Goal: Ask a question

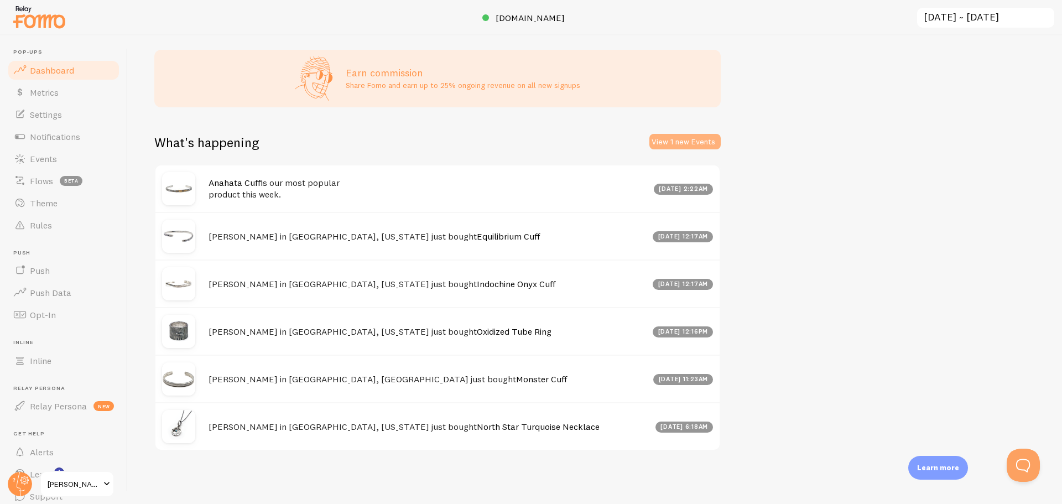
click at [677, 142] on button "View 1 new Events" at bounding box center [684, 141] width 71 height 15
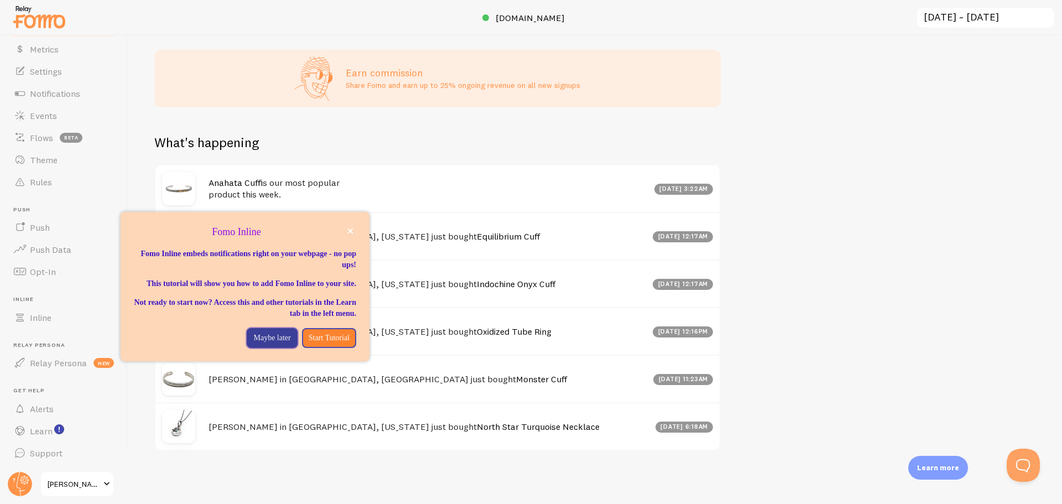
click at [274, 343] on p "Maybe later" at bounding box center [271, 337] width 37 height 11
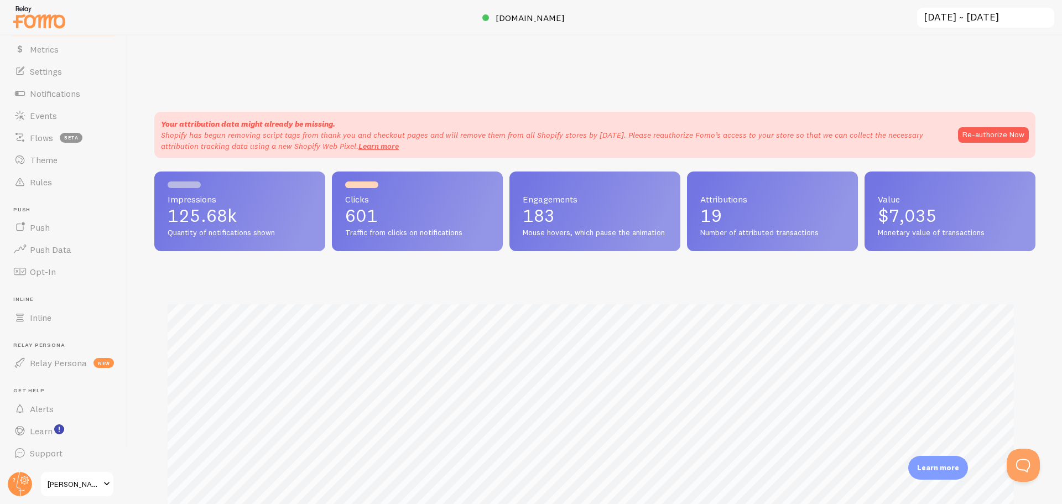
scroll to position [0, 0]
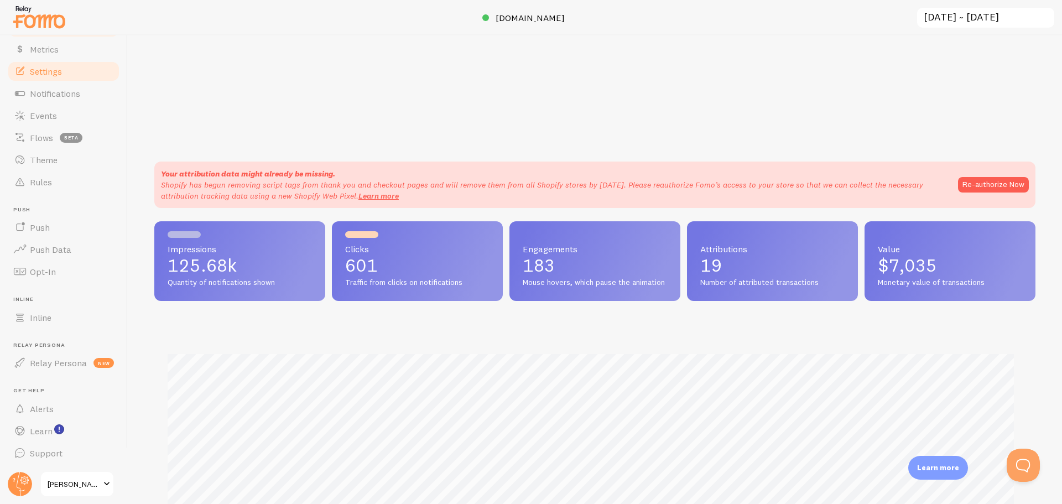
click at [33, 76] on span "Settings" at bounding box center [46, 71] width 32 height 11
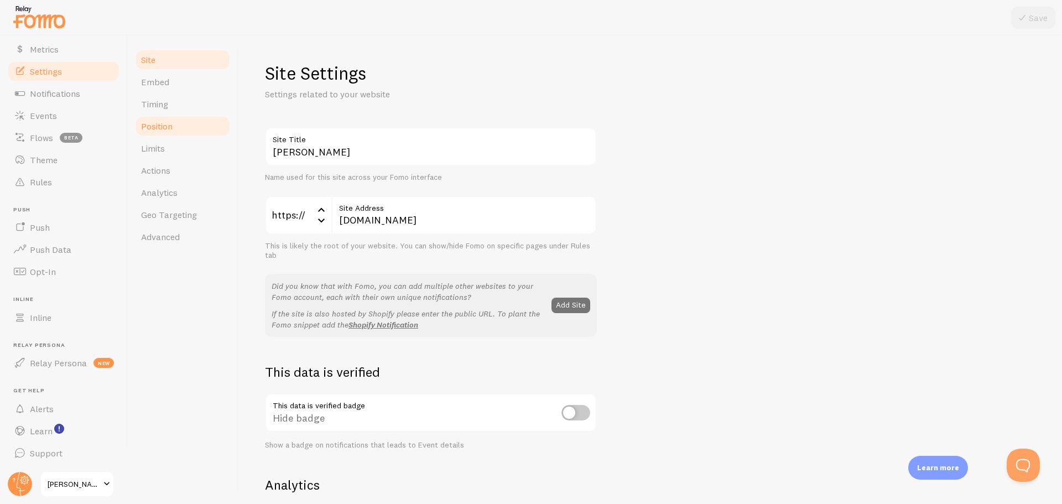
click at [177, 127] on link "Position" at bounding box center [182, 126] width 97 height 22
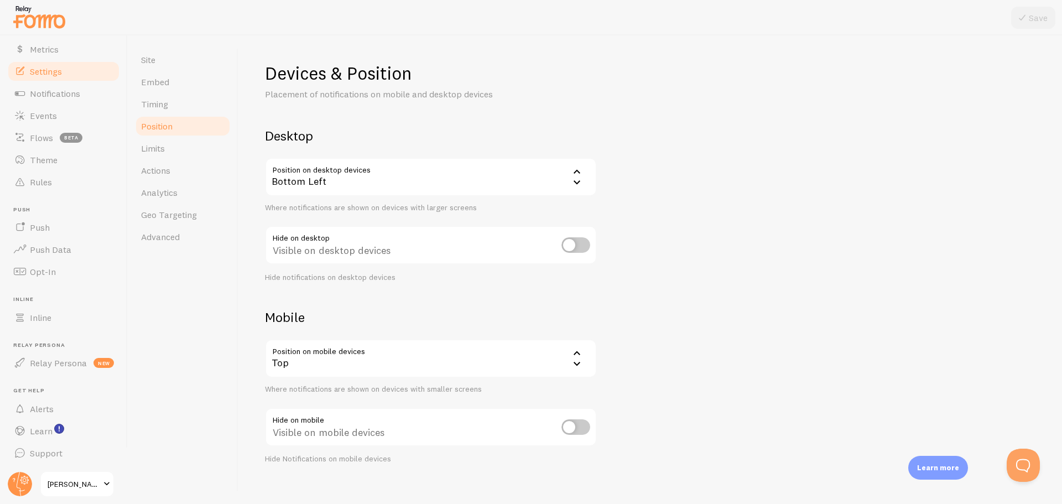
click at [515, 355] on div "Top" at bounding box center [431, 358] width 332 height 39
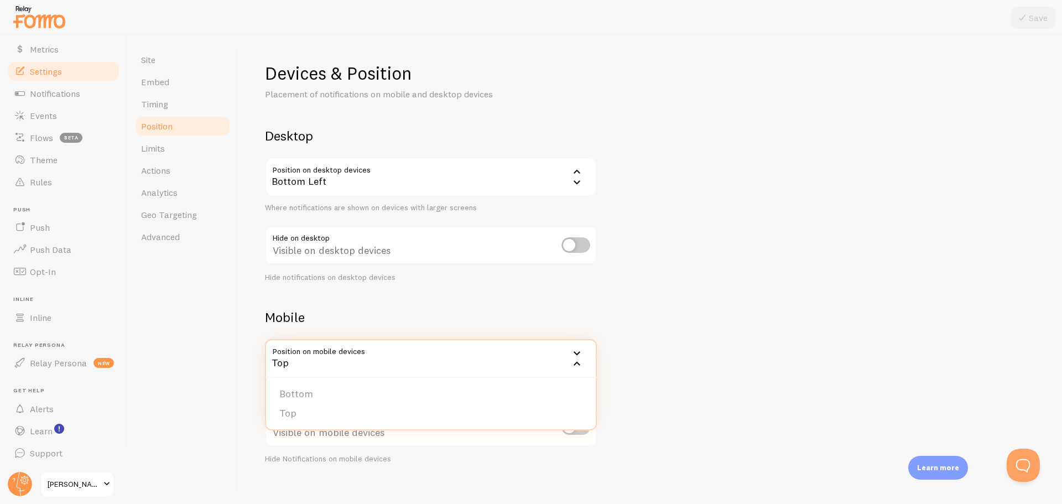
click at [186, 315] on div "Site Embed Timing Position Limits Actions Analytics Geo Targeting Advanced" at bounding box center [183, 269] width 111 height 468
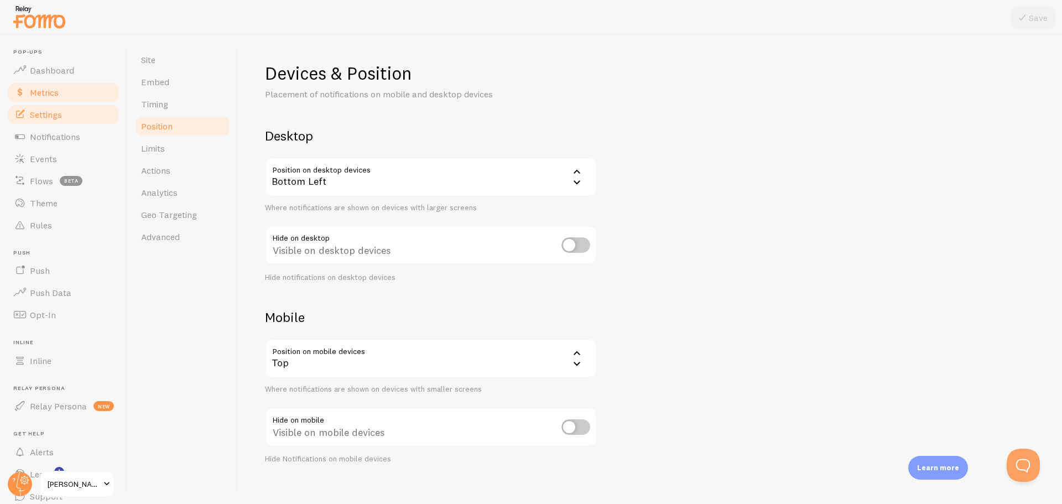
click at [54, 85] on link "Metrics" at bounding box center [64, 92] width 114 height 22
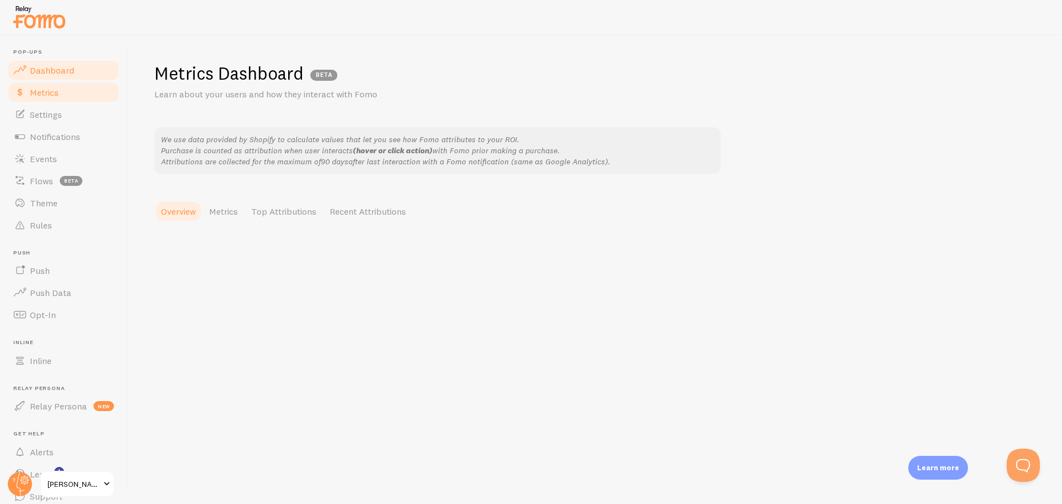
click at [59, 70] on span "Dashboard" at bounding box center [52, 70] width 44 height 11
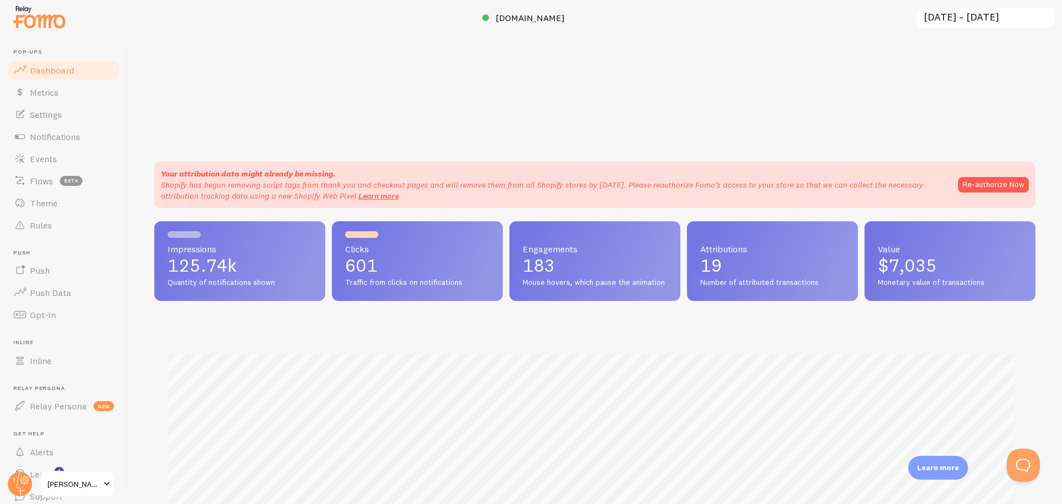
scroll to position [290, 873]
click at [1021, 458] on button "Open Beacon popover" at bounding box center [1020, 462] width 33 height 33
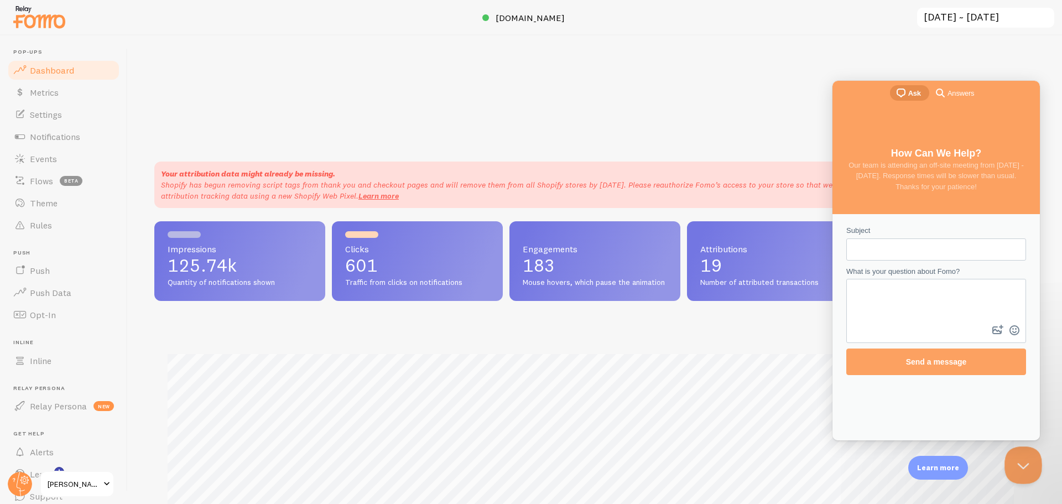
scroll to position [0, 0]
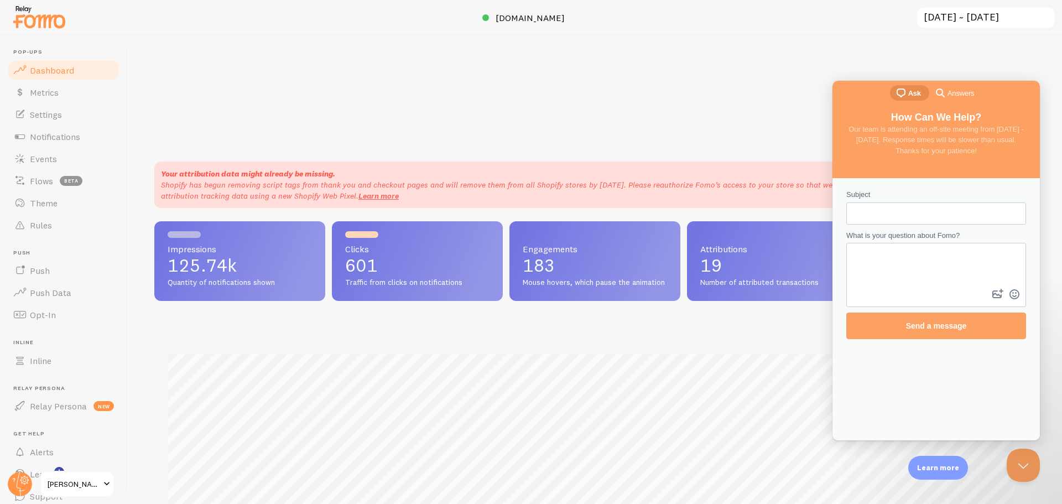
click at [897, 253] on div "What is your question about Fomo?" at bounding box center [936, 268] width 180 height 77
click at [896, 252] on textarea "What is your question about Fomo?" at bounding box center [935, 265] width 177 height 43
click at [873, 210] on input "Subject" at bounding box center [936, 213] width 162 height 20
click at [960, 93] on span "Answers" at bounding box center [973, 93] width 27 height 11
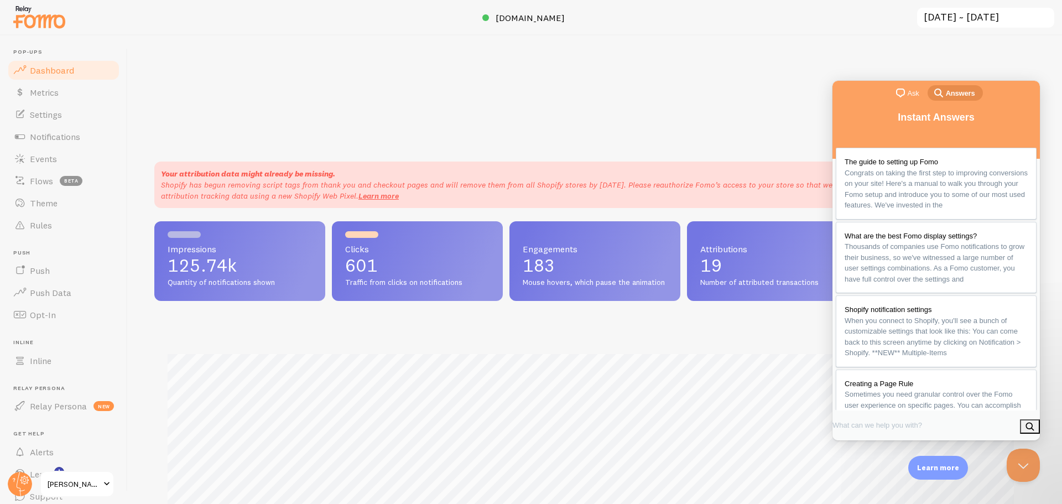
click at [903, 87] on span "chat-square" at bounding box center [900, 92] width 13 height 13
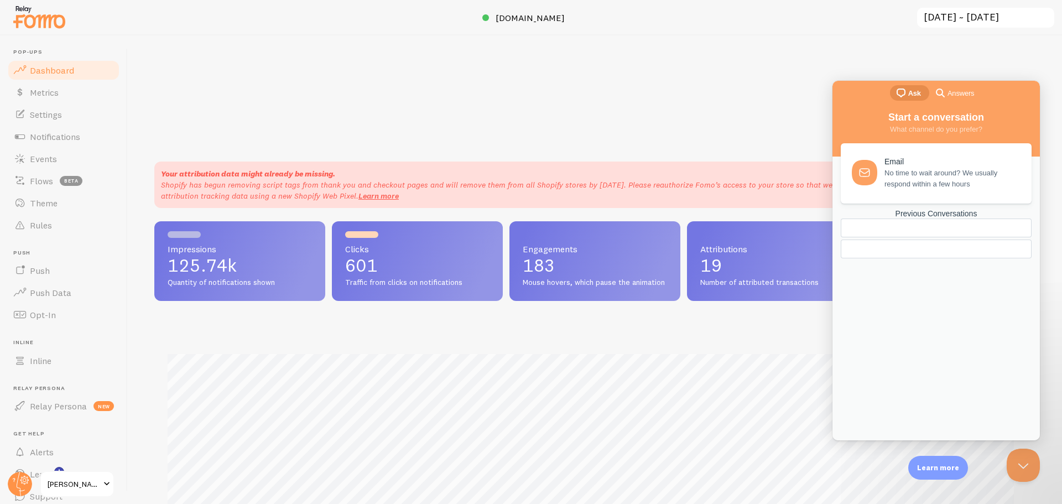
click at [917, 194] on link "Email No time to wait around? We usually respond within a few hours" at bounding box center [935, 173] width 191 height 60
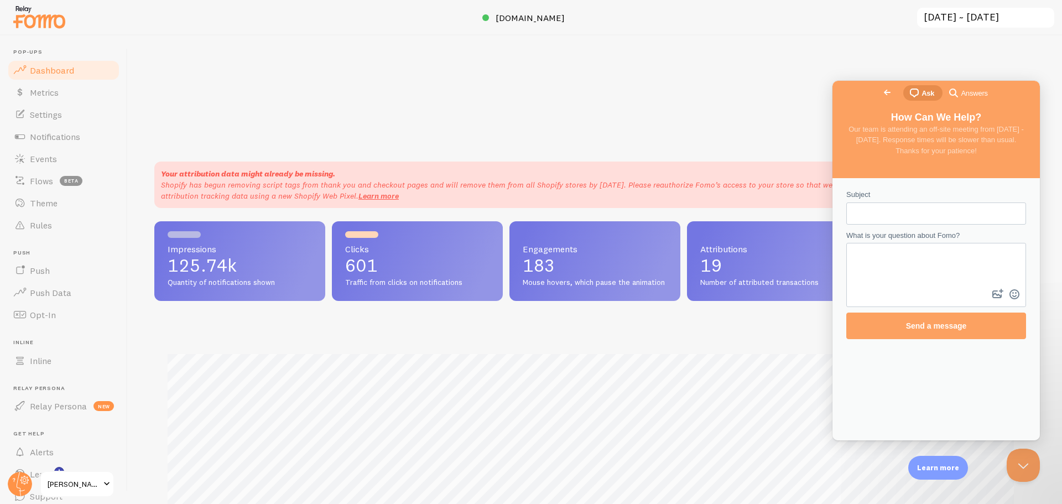
click at [900, 210] on input "Subject" at bounding box center [936, 213] width 162 height 20
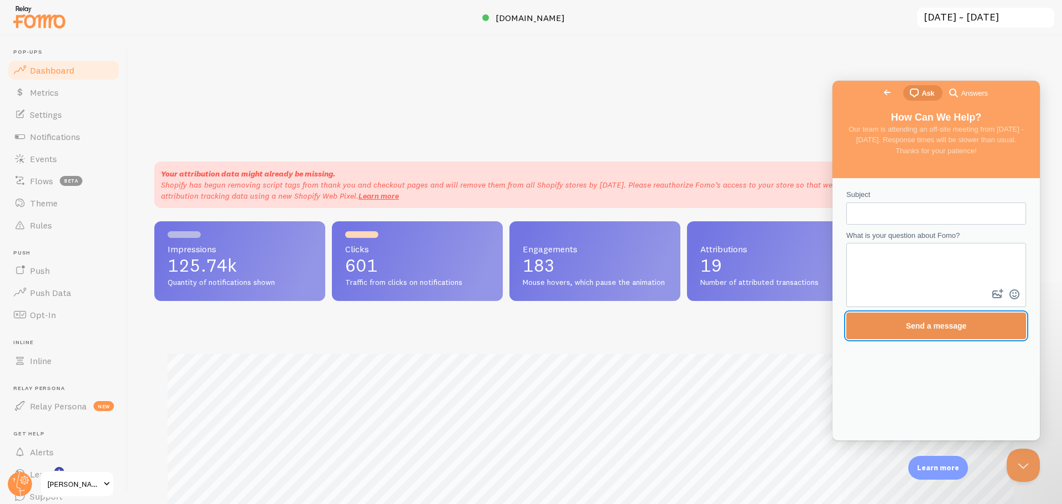
click at [918, 328] on span "Send a message" at bounding box center [936, 325] width 61 height 9
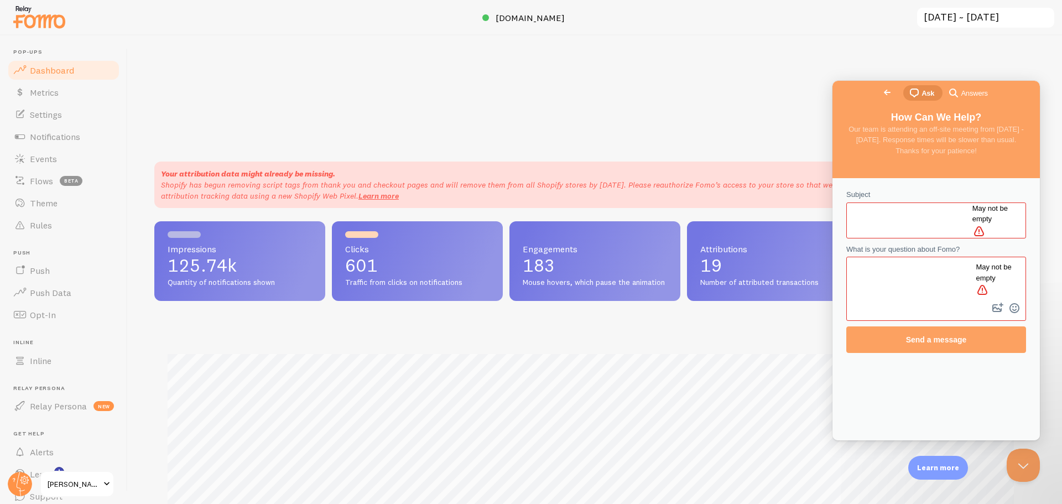
click at [875, 214] on input "Subject" at bounding box center [913, 220] width 117 height 20
click at [55, 482] on span "[PERSON_NAME]" at bounding box center [74, 483] width 53 height 13
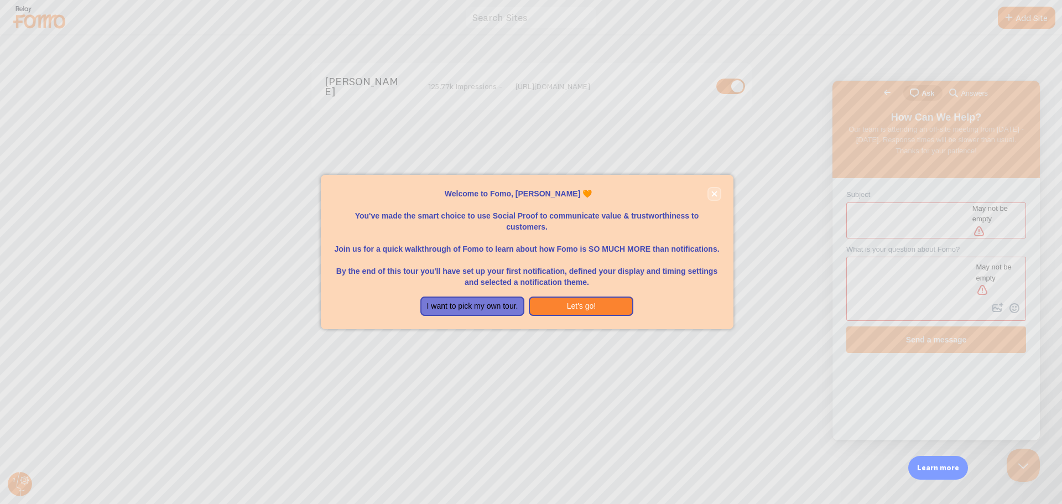
click at [712, 188] on button "close," at bounding box center [714, 194] width 12 height 12
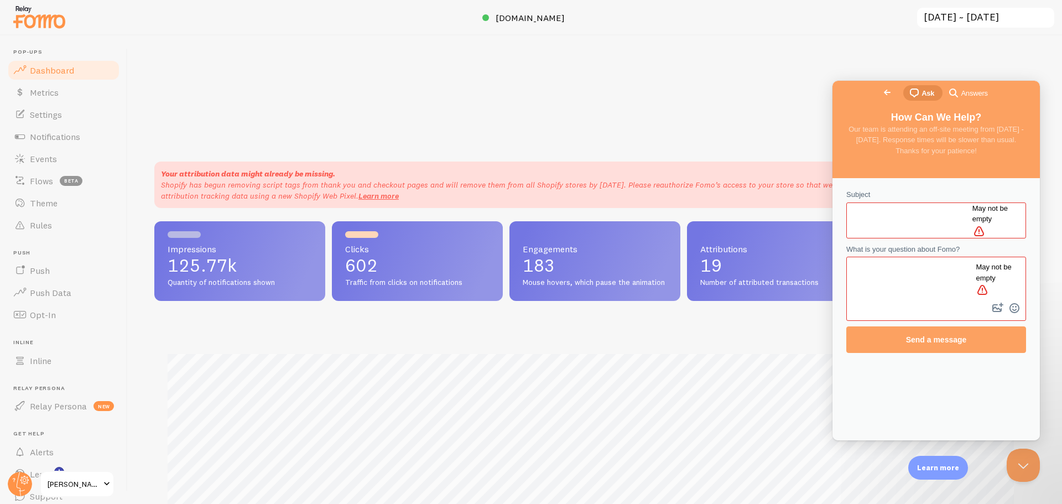
scroll to position [290, 873]
drag, startPoint x: 41, startPoint y: 211, endPoint x: 46, endPoint y: 231, distance: 19.9
click at [41, 211] on link "Theme" at bounding box center [64, 203] width 114 height 22
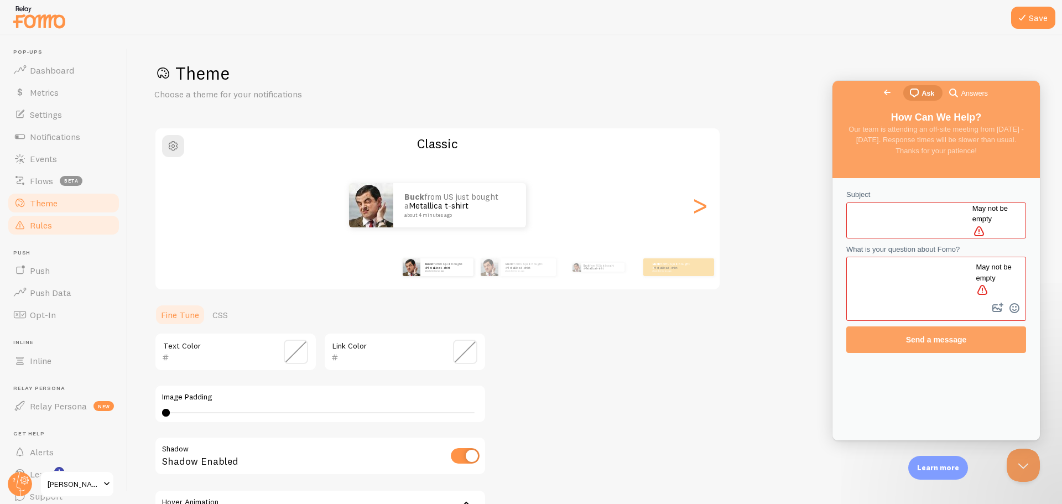
click at [43, 227] on span "Rules" at bounding box center [41, 225] width 22 height 11
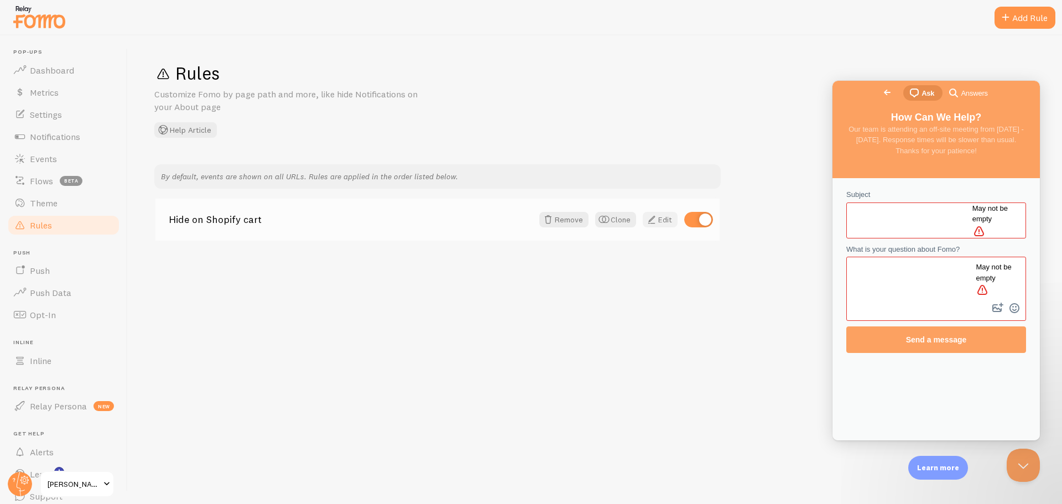
click at [655, 224] on span at bounding box center [651, 219] width 13 height 13
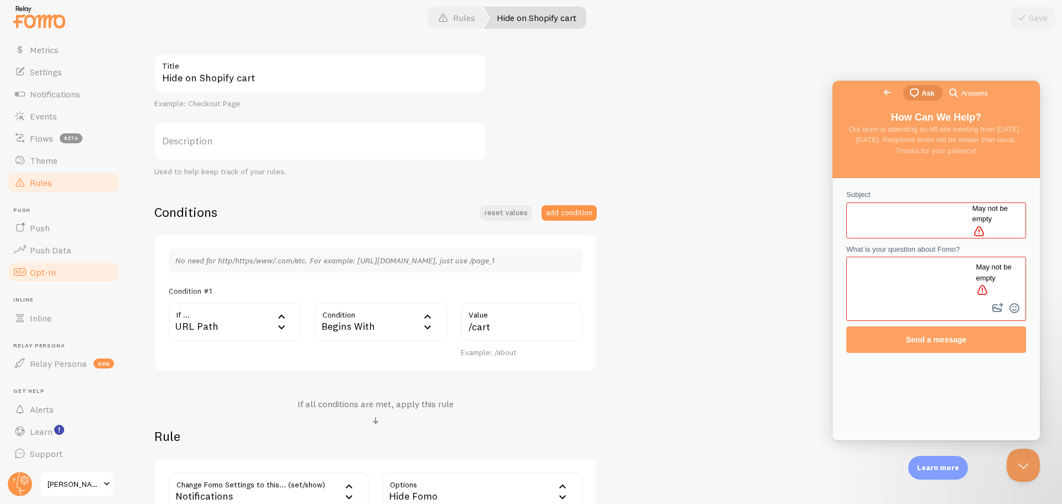
scroll to position [43, 0]
click at [53, 279] on link "Opt-In" at bounding box center [64, 271] width 114 height 22
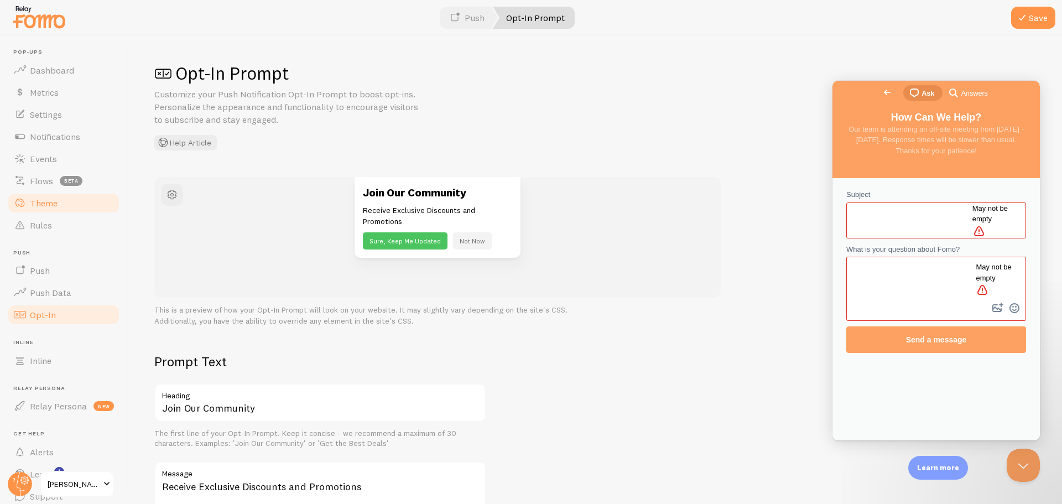
click at [51, 204] on span "Theme" at bounding box center [44, 202] width 28 height 11
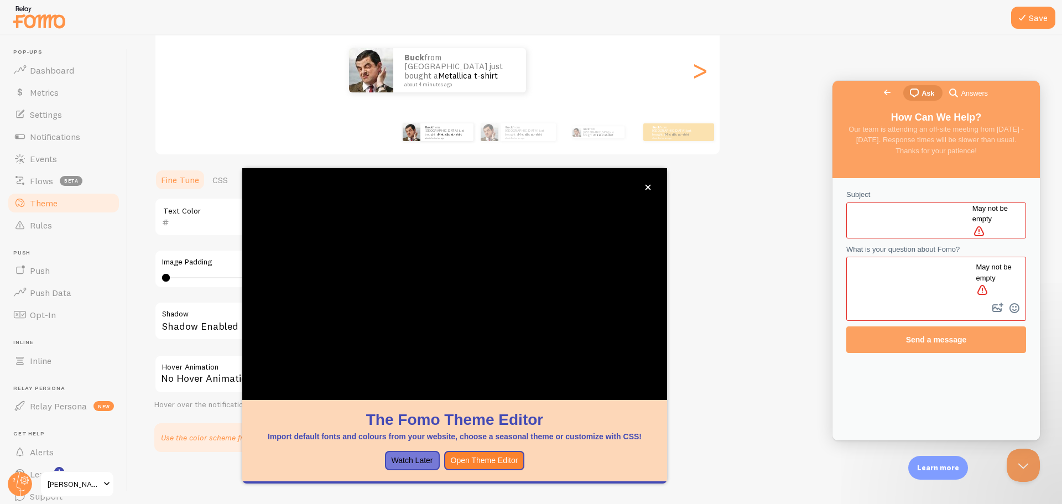
scroll to position [136, 0]
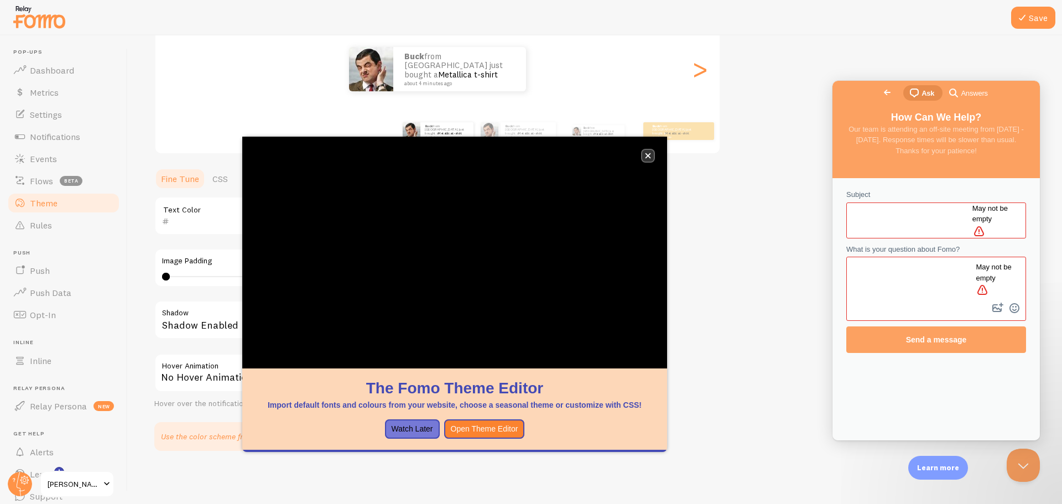
click at [645, 153] on icon "close," at bounding box center [648, 156] width 6 height 6
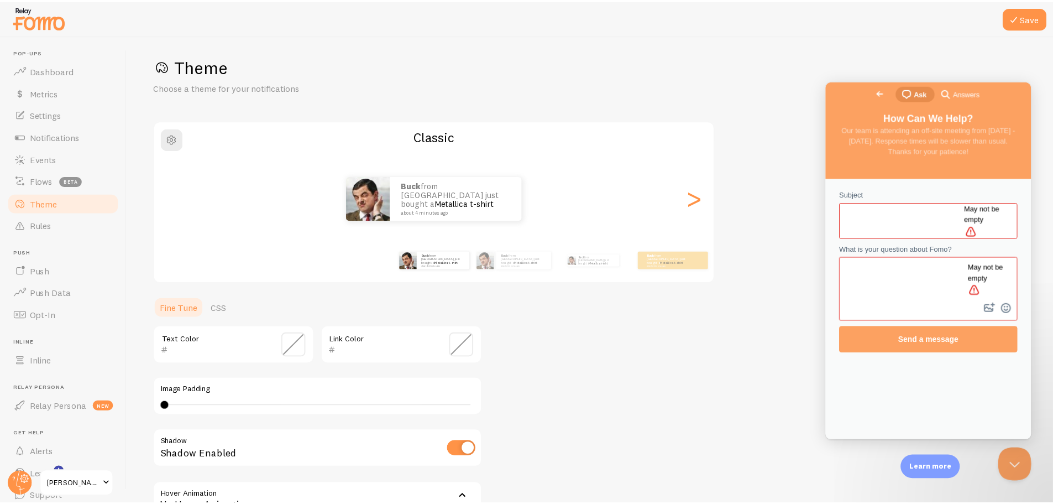
scroll to position [0, 0]
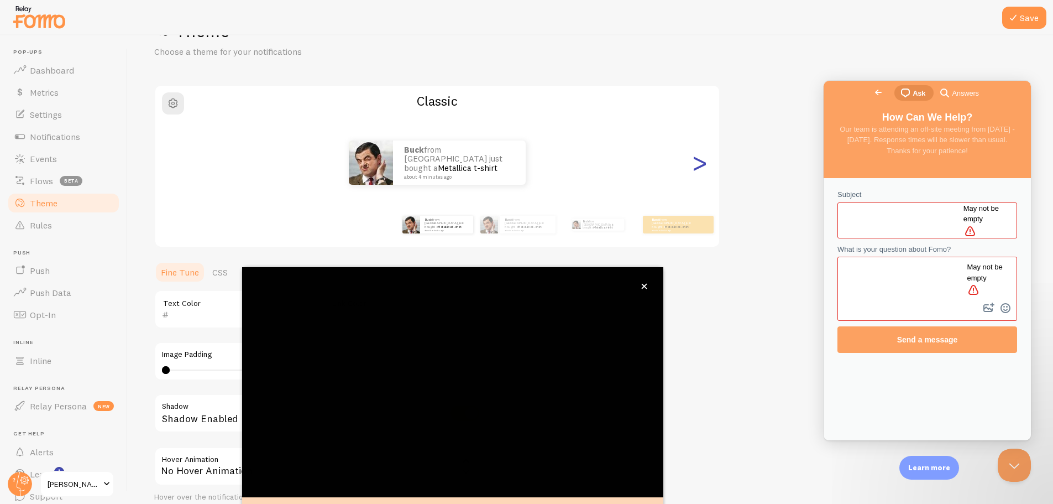
click at [703, 203] on div "Classic Buck from [GEOGRAPHIC_DATA] just bought a Metallica t-shirt about 4 min…" at bounding box center [437, 166] width 566 height 163
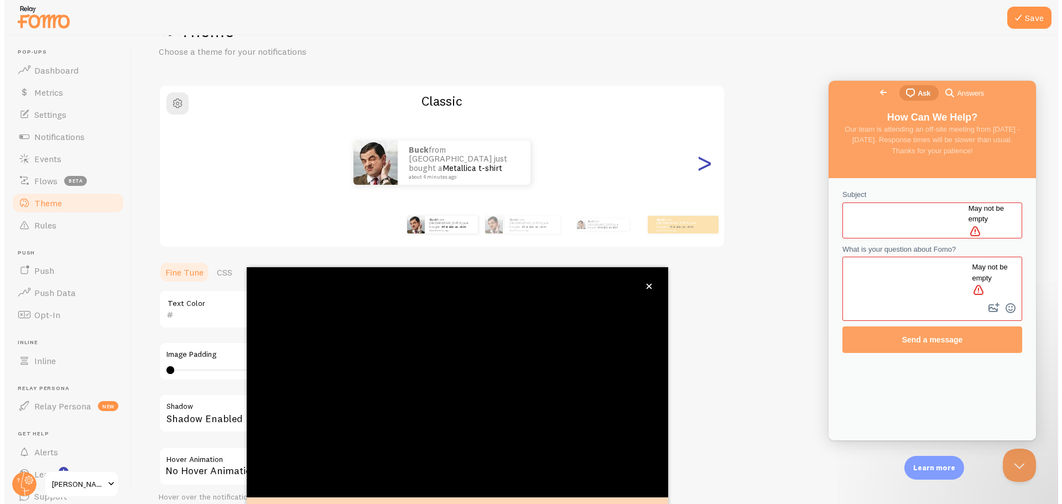
scroll to position [45, 0]
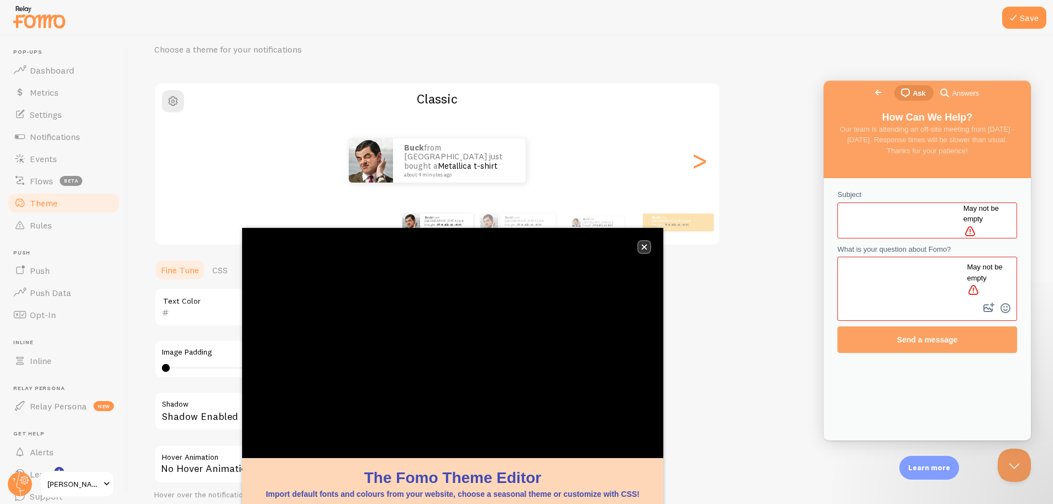
click at [645, 244] on icon "close," at bounding box center [644, 247] width 6 height 6
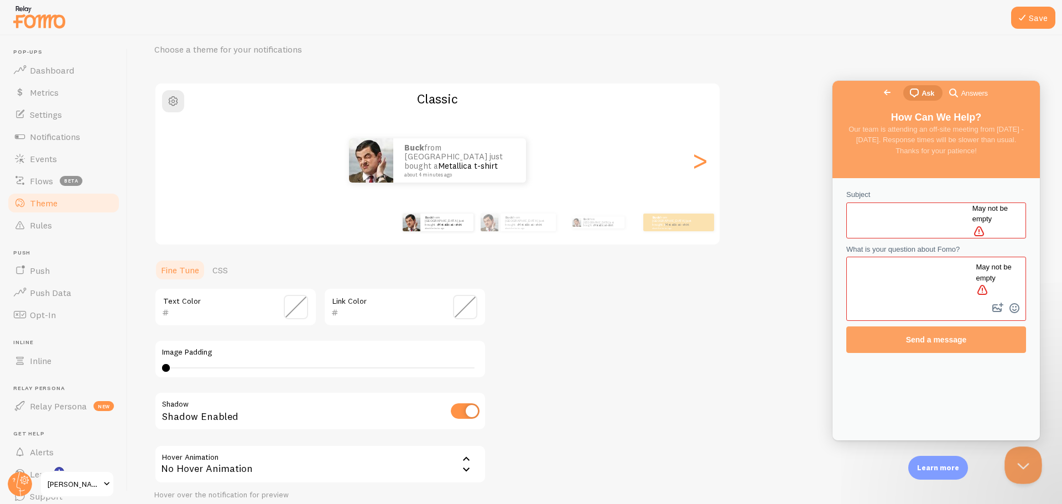
click at [1019, 458] on button "Close Beacon popover" at bounding box center [1020, 462] width 33 height 33
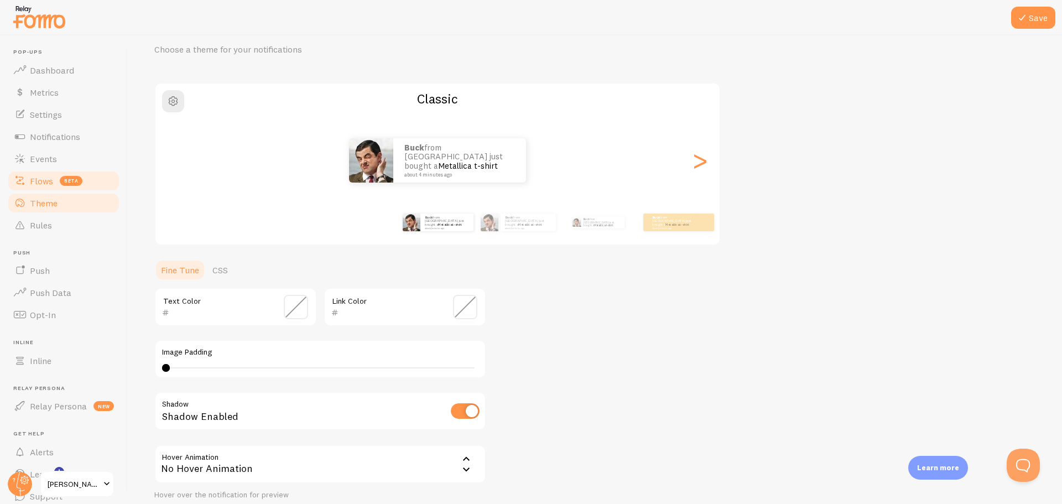
click at [40, 176] on span "Flows" at bounding box center [41, 180] width 23 height 11
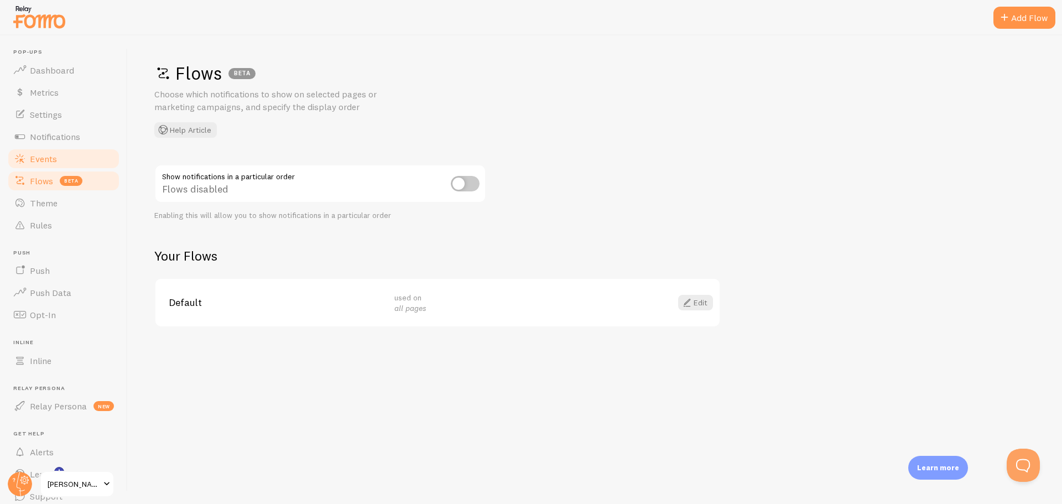
click at [44, 162] on span "Events" at bounding box center [43, 158] width 27 height 11
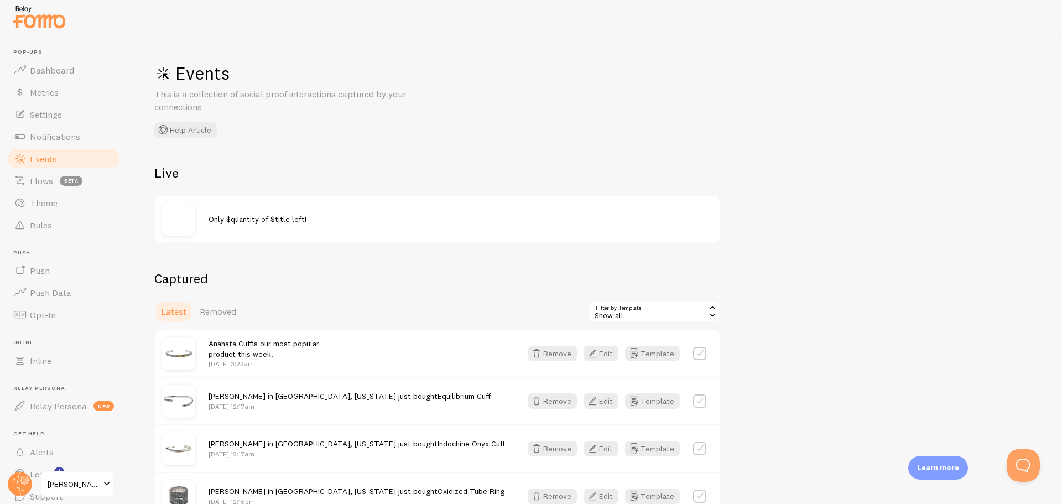
click at [194, 205] on div at bounding box center [185, 218] width 46 height 33
click at [178, 212] on img at bounding box center [178, 218] width 33 height 33
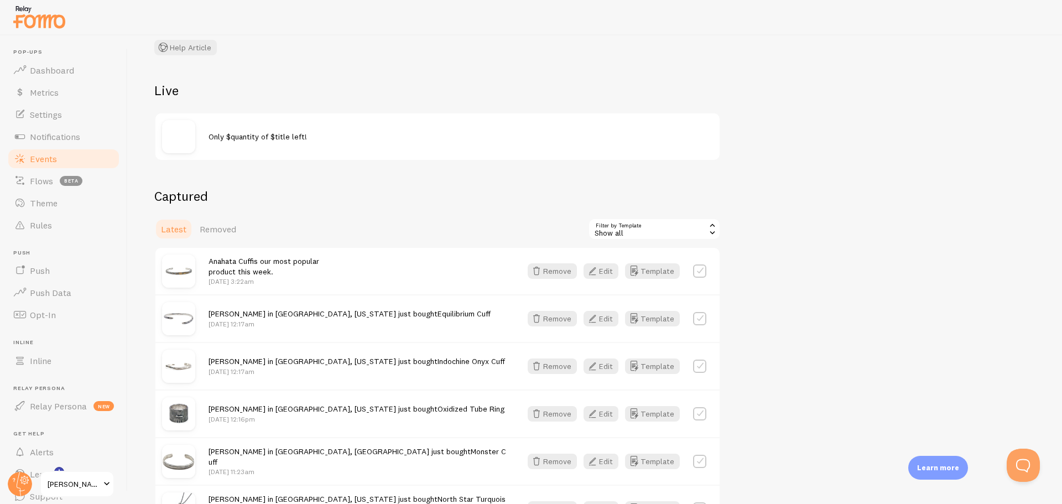
scroll to position [111, 0]
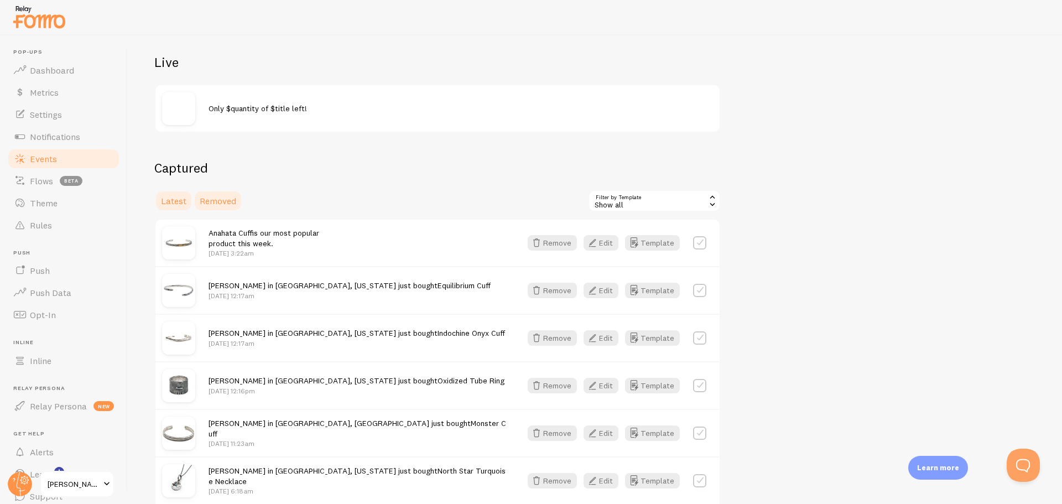
click at [222, 207] on link "Removed" at bounding box center [218, 201] width 50 height 22
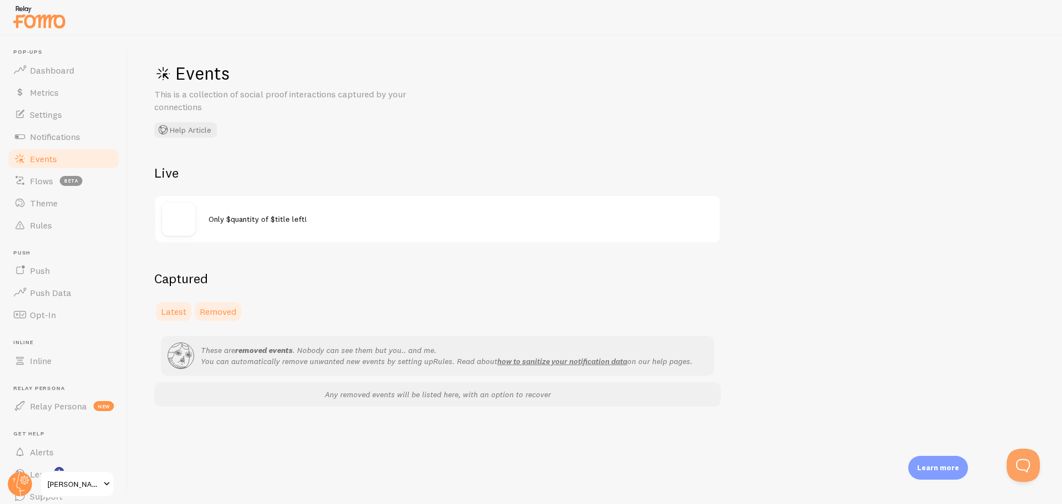
click at [174, 309] on span "Latest" at bounding box center [173, 311] width 25 height 11
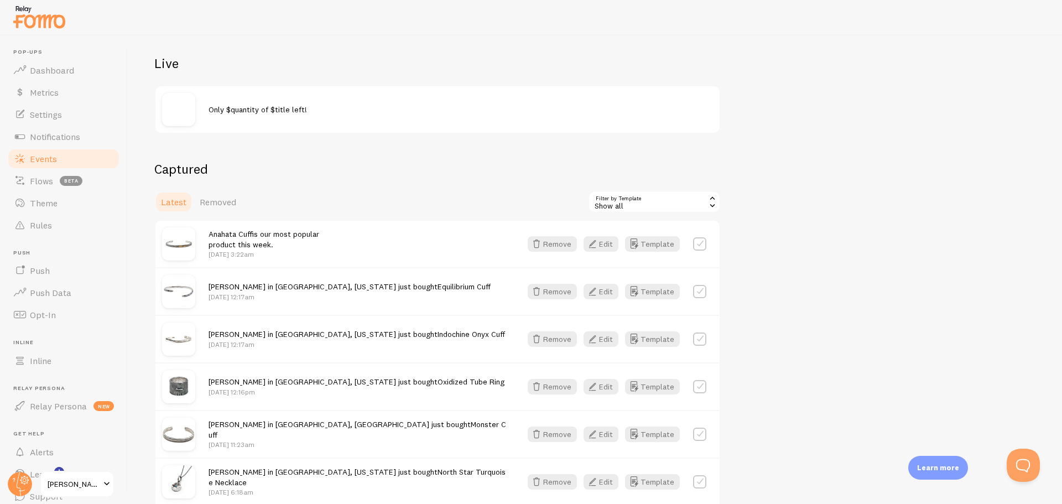
scroll to position [111, 0]
click at [594, 242] on icon "button" at bounding box center [592, 242] width 13 height 13
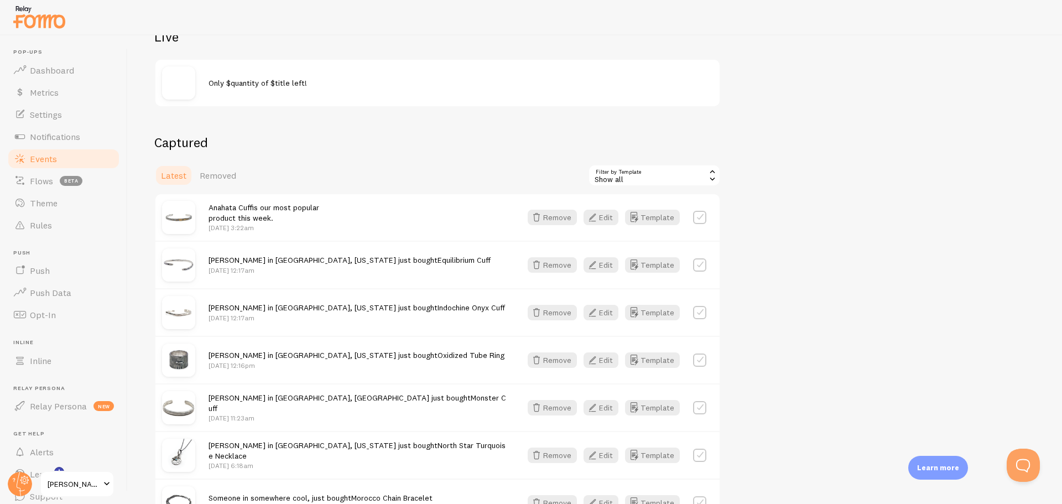
scroll to position [166, 0]
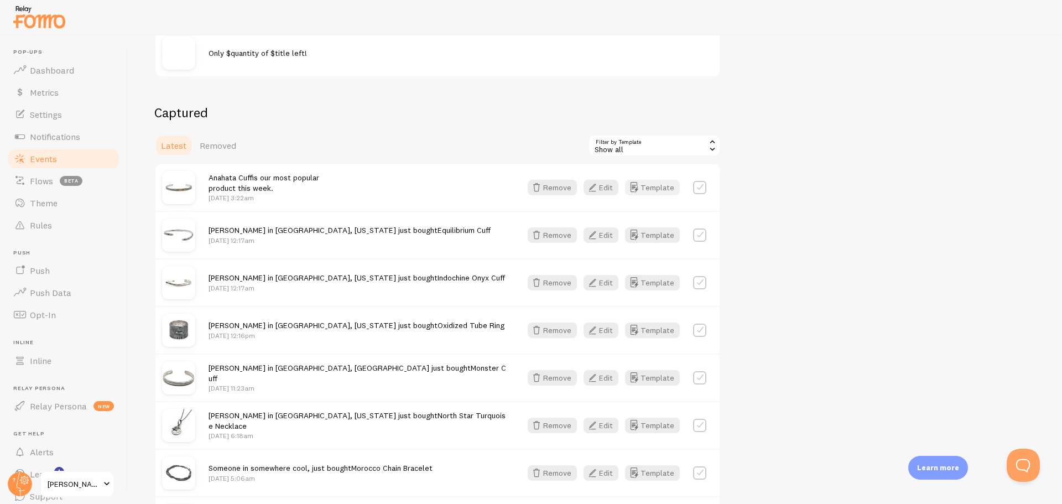
click at [645, 190] on button "Template" at bounding box center [652, 187] width 55 height 15
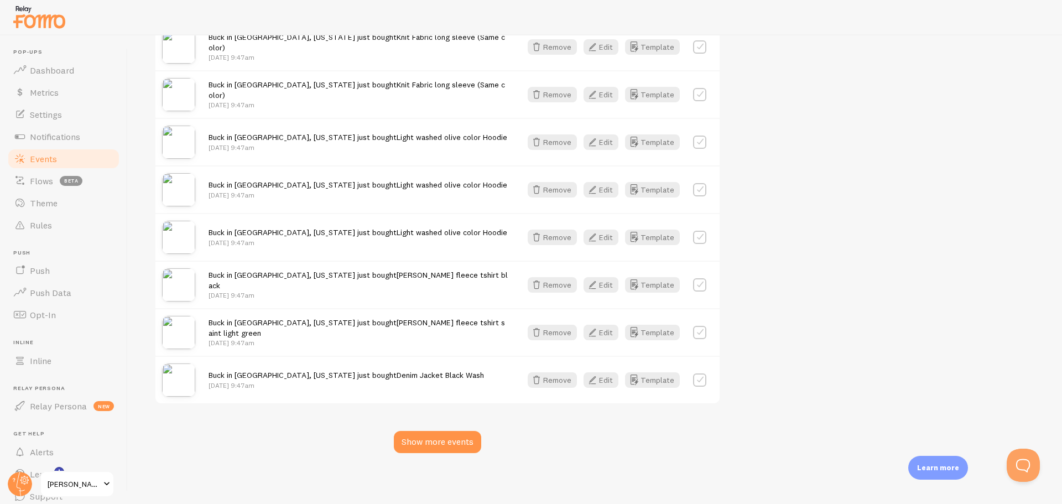
scroll to position [1355, 0]
click at [419, 433] on div "Show more events" at bounding box center [437, 440] width 87 height 22
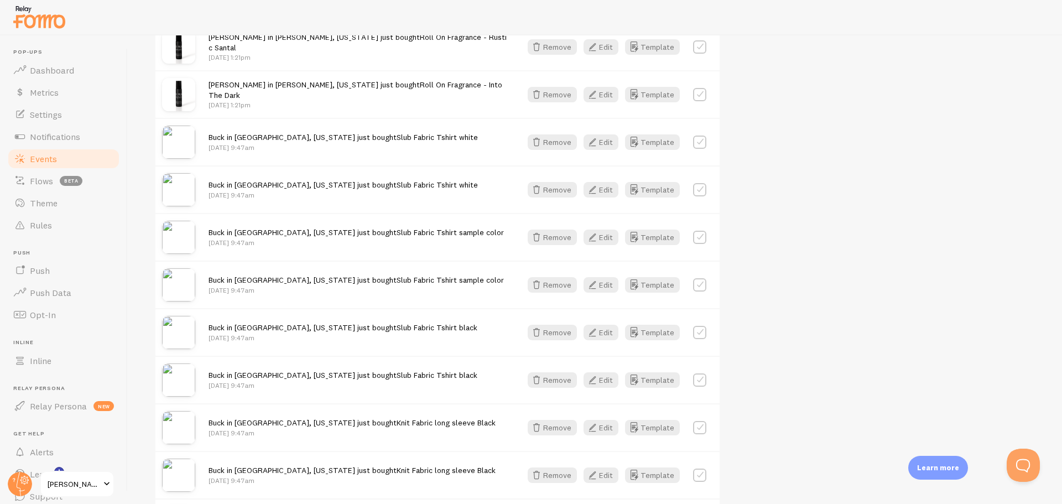
scroll to position [1268, 0]
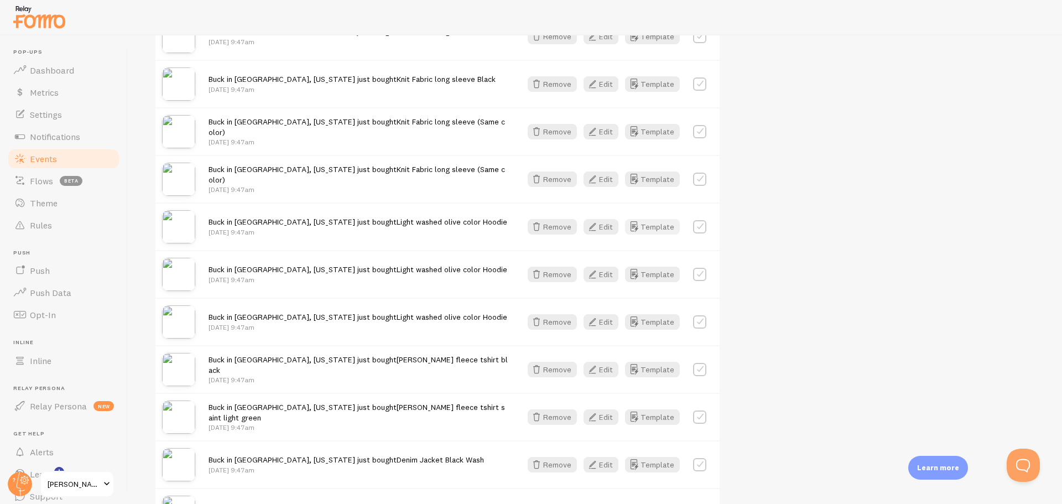
click at [643, 228] on button "Template" at bounding box center [652, 226] width 55 height 15
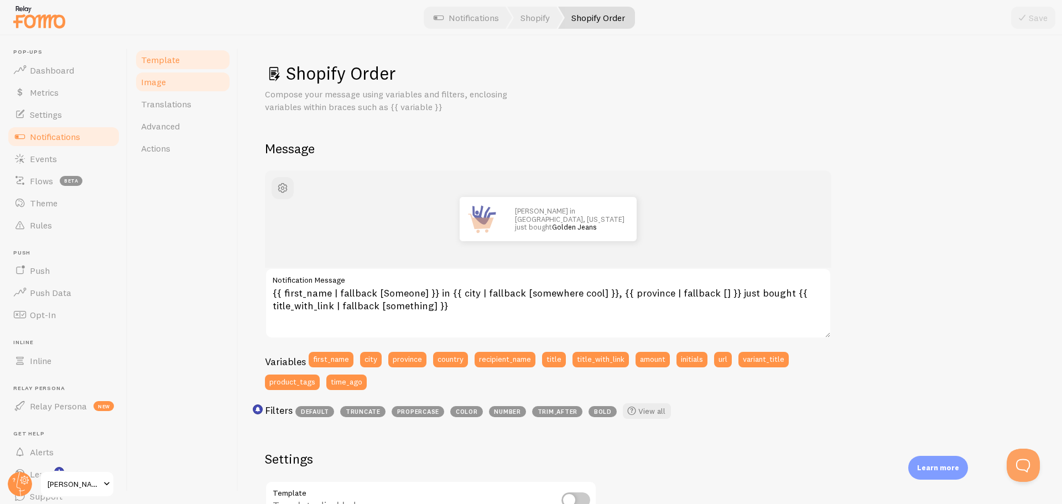
click at [192, 76] on link "Image" at bounding box center [182, 82] width 97 height 22
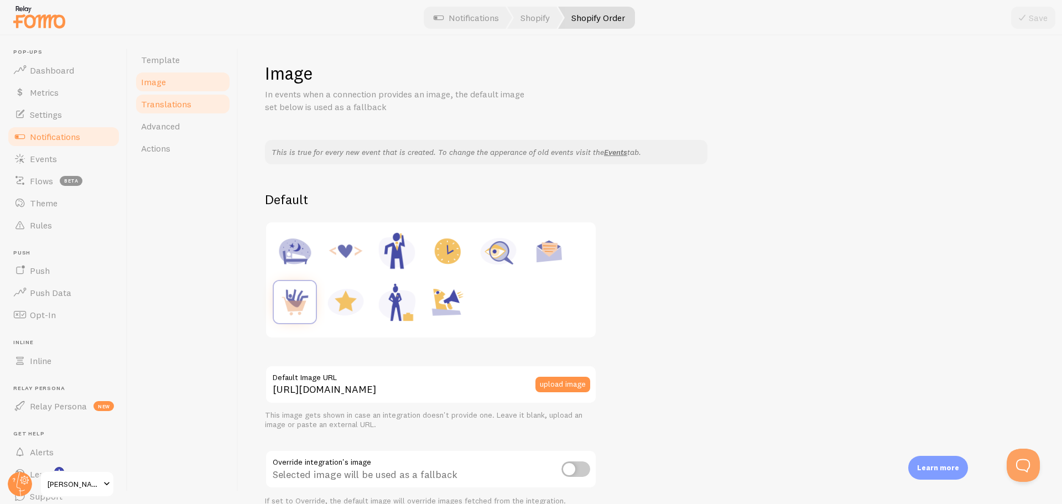
click at [188, 102] on span "Translations" at bounding box center [166, 103] width 50 height 11
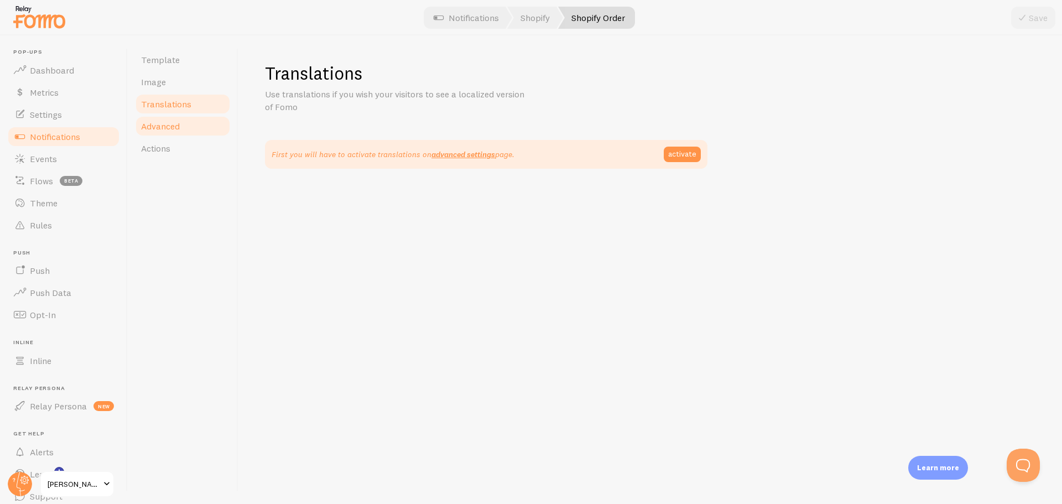
click at [183, 121] on link "Advanced" at bounding box center [182, 126] width 97 height 22
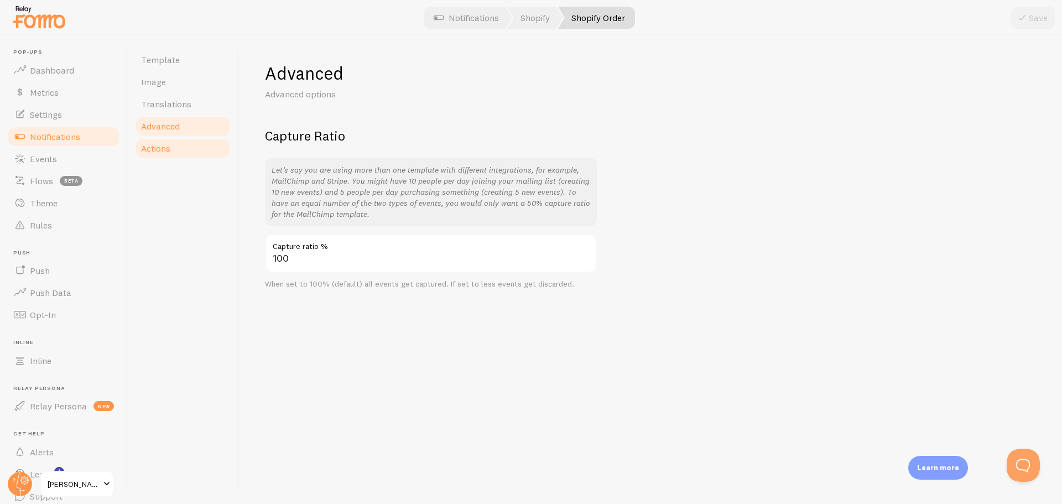
click at [179, 147] on link "Actions" at bounding box center [182, 148] width 97 height 22
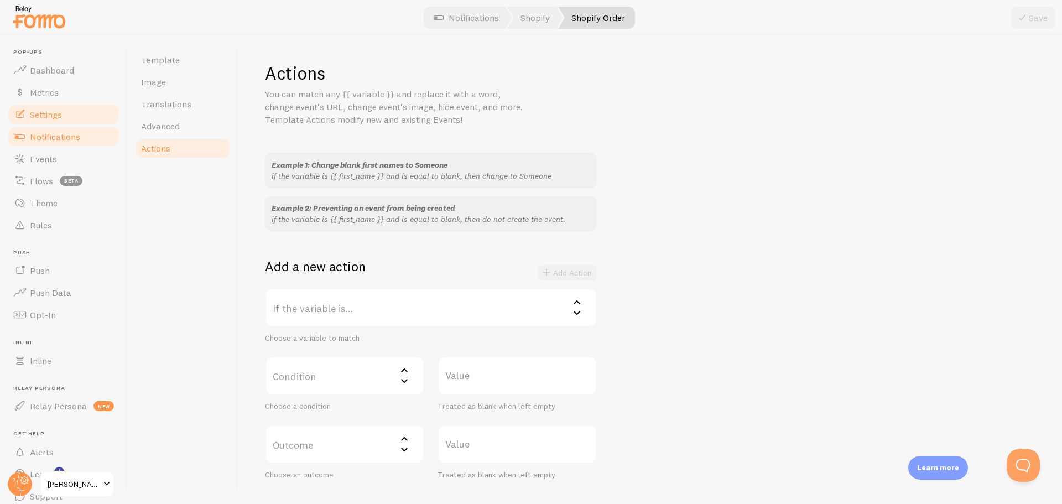
click at [60, 117] on span "Settings" at bounding box center [46, 114] width 32 height 11
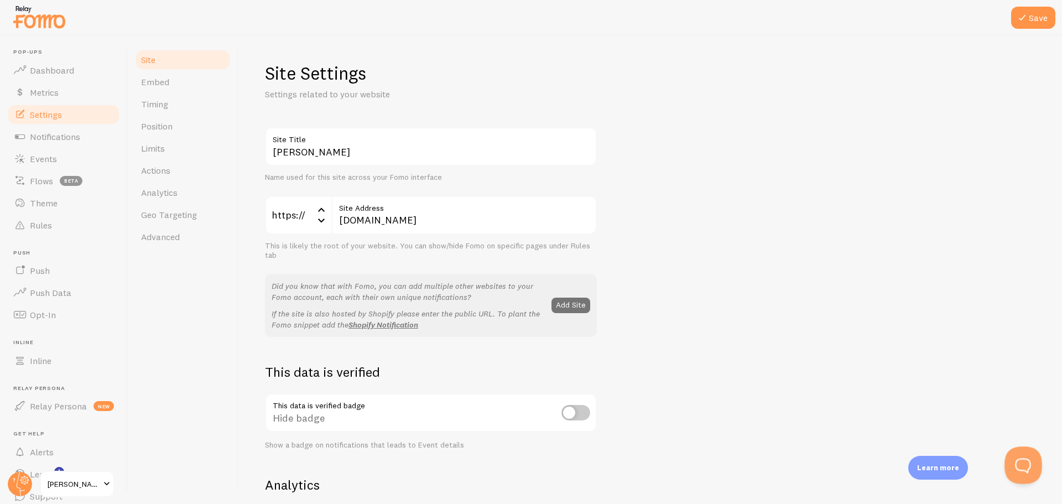
click at [1016, 465] on button "Open Beacon popover" at bounding box center [1020, 462] width 33 height 33
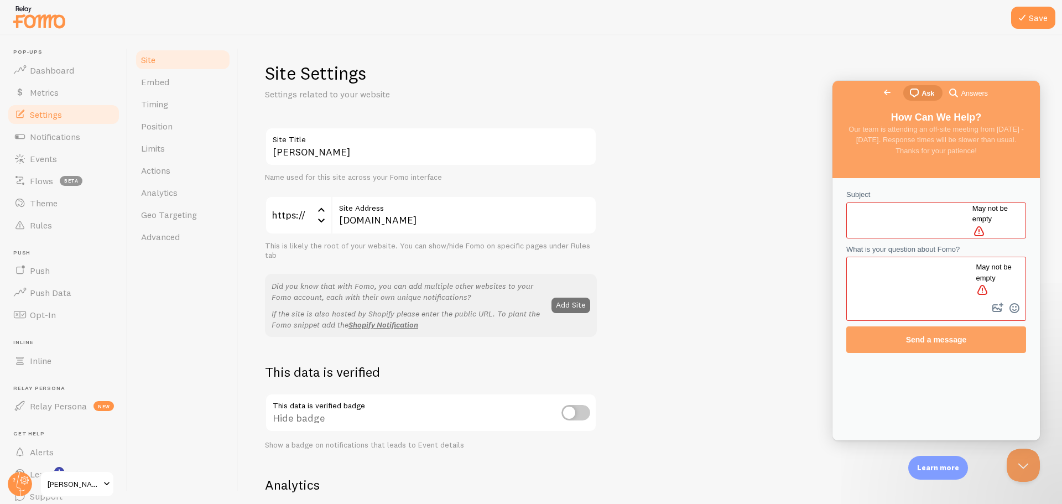
click at [889, 211] on input "Subject" at bounding box center [913, 220] width 117 height 20
click at [896, 258] on textarea "What is your question about Fomo?" at bounding box center [920, 279] width 147 height 43
click at [909, 258] on textarea "how to add speciphi" at bounding box center [920, 279] width 147 height 43
click at [888, 258] on textarea "how to add specific" at bounding box center [920, 279] width 147 height 43
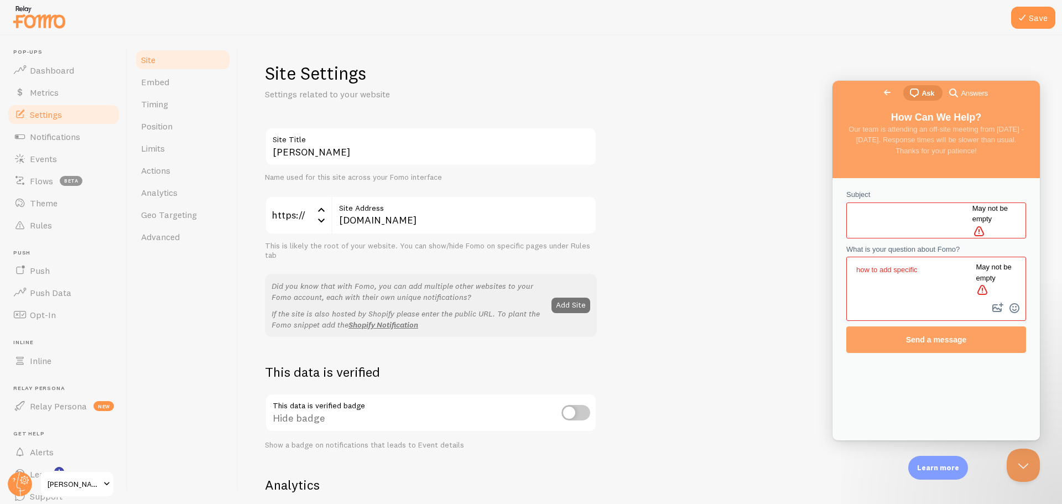
click at [888, 258] on textarea "how to add specific" at bounding box center [920, 279] width 147 height 43
click at [943, 258] on textarea "how to remove specific" at bounding box center [920, 279] width 147 height 43
click at [917, 259] on textarea "how to remove specific products from popup" at bounding box center [920, 279] width 147 height 43
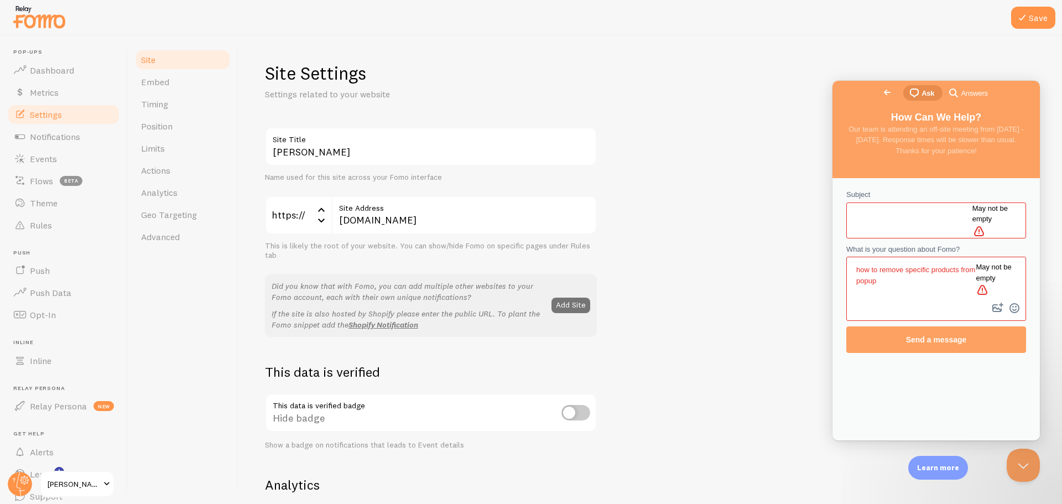
type textarea "how to remove specific products from popup"
click at [897, 210] on input "Subject" at bounding box center [913, 220] width 117 height 20
paste input "how to remove specific products from popup"
type input "how to remove specific products from popup"
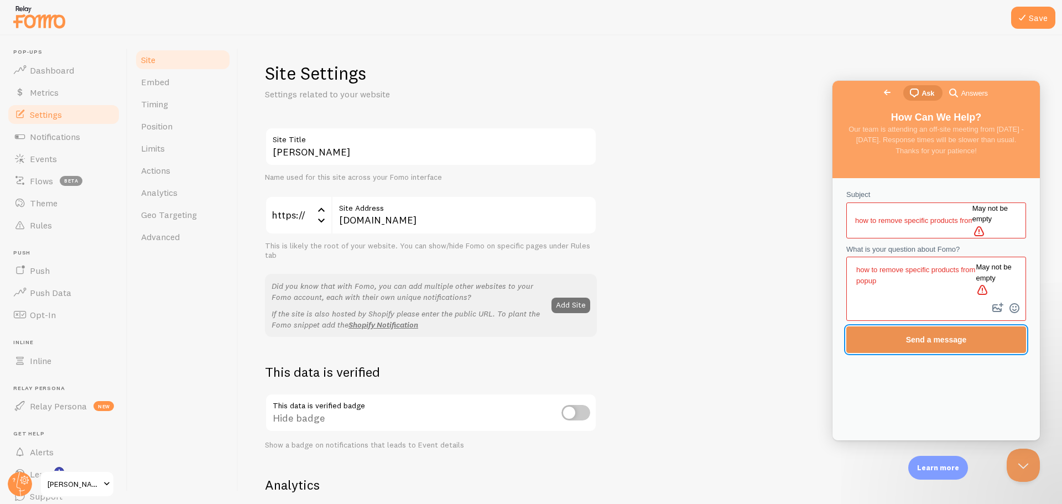
click at [917, 335] on span "Send a message" at bounding box center [936, 339] width 61 height 9
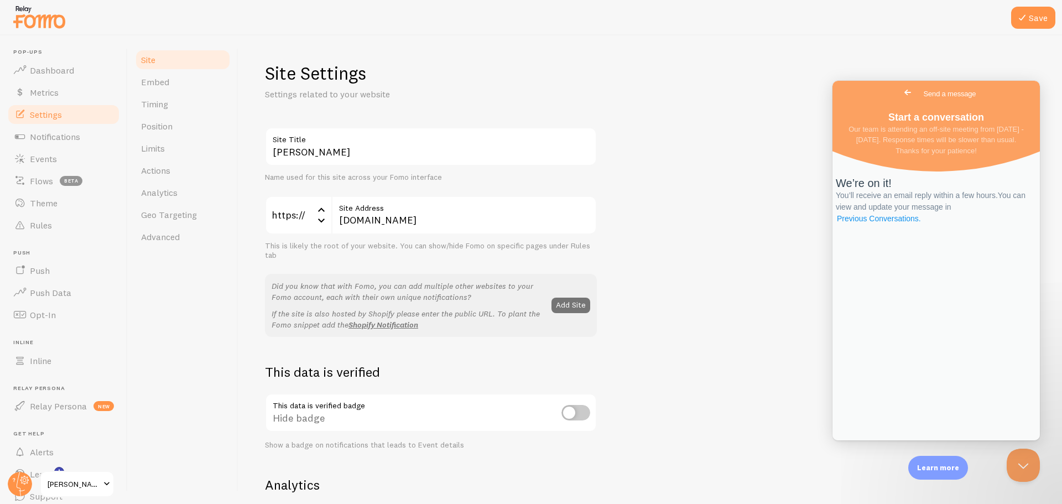
click at [922, 224] on link "Previous Conversations ." at bounding box center [878, 219] width 86 height 12
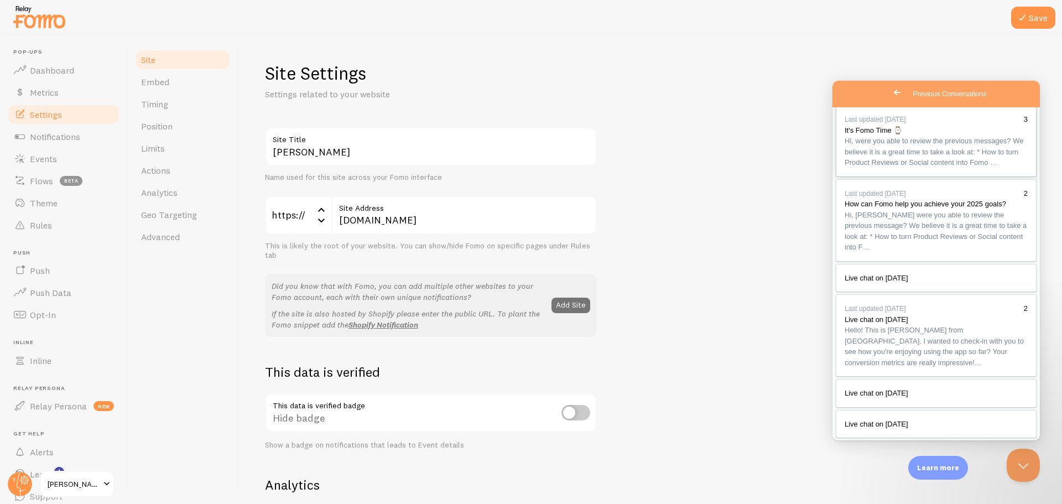
scroll to position [308, 0]
click at [890, 95] on span "Go back" at bounding box center [896, 92] width 13 height 13
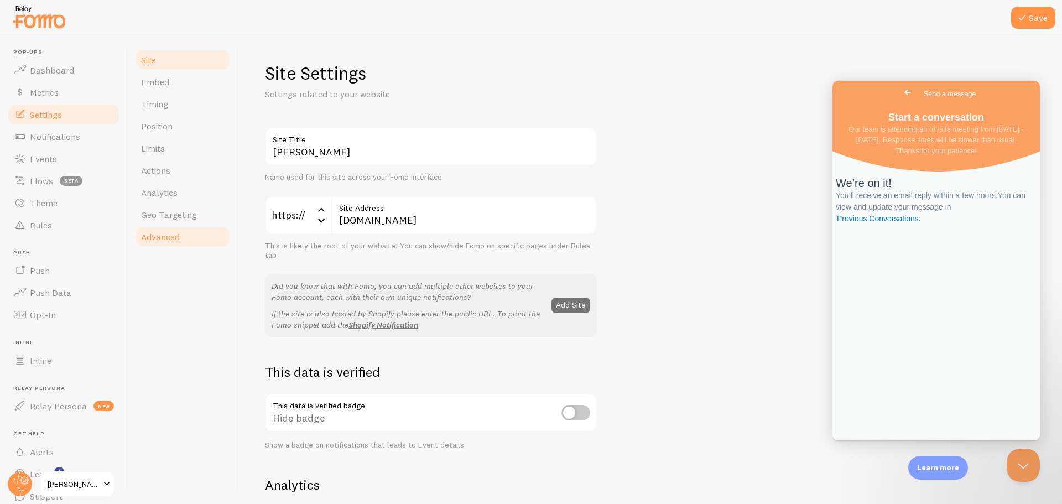
click at [183, 243] on link "Advanced" at bounding box center [182, 237] width 97 height 22
click at [54, 137] on span "Notifications" at bounding box center [55, 136] width 50 height 11
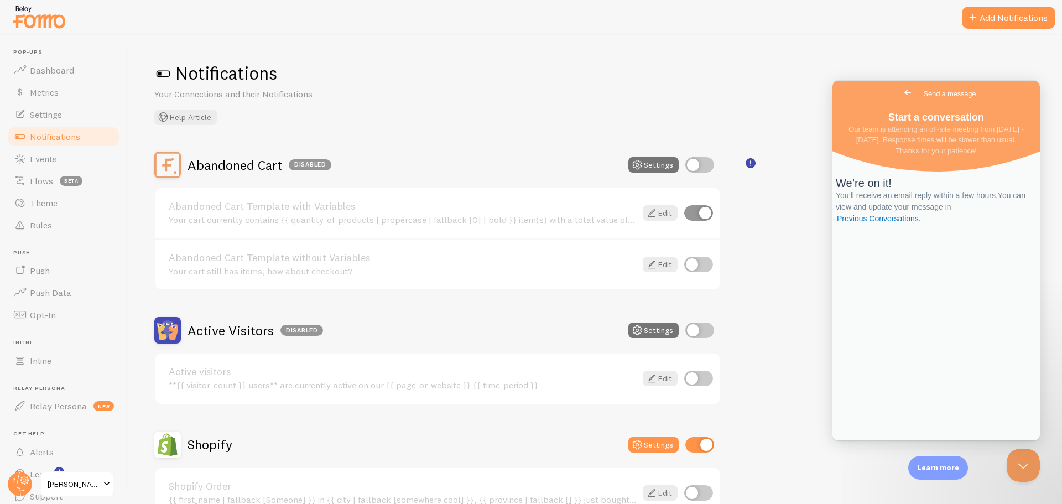
click at [53, 146] on link "Notifications" at bounding box center [64, 137] width 114 height 22
click at [53, 158] on span "Events" at bounding box center [43, 158] width 27 height 11
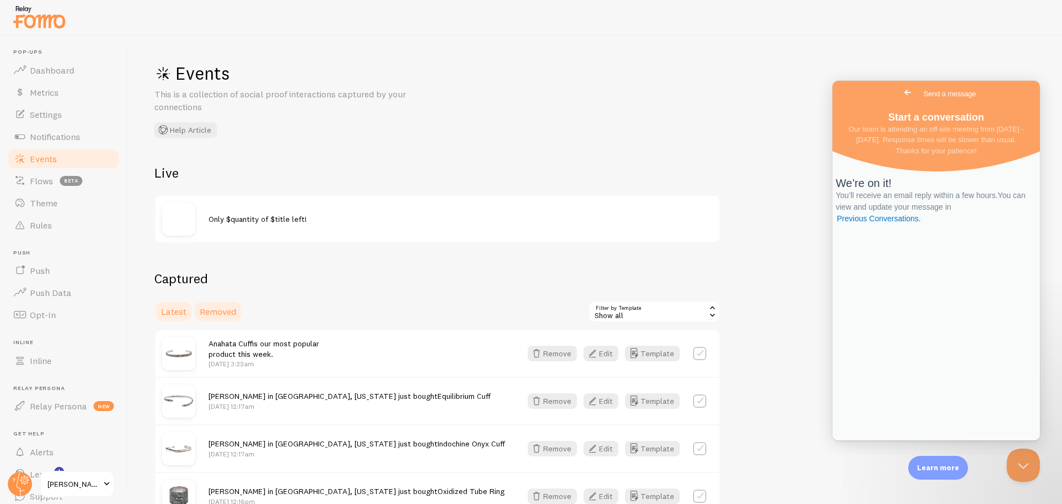
click at [213, 304] on link "Removed" at bounding box center [218, 311] width 50 height 22
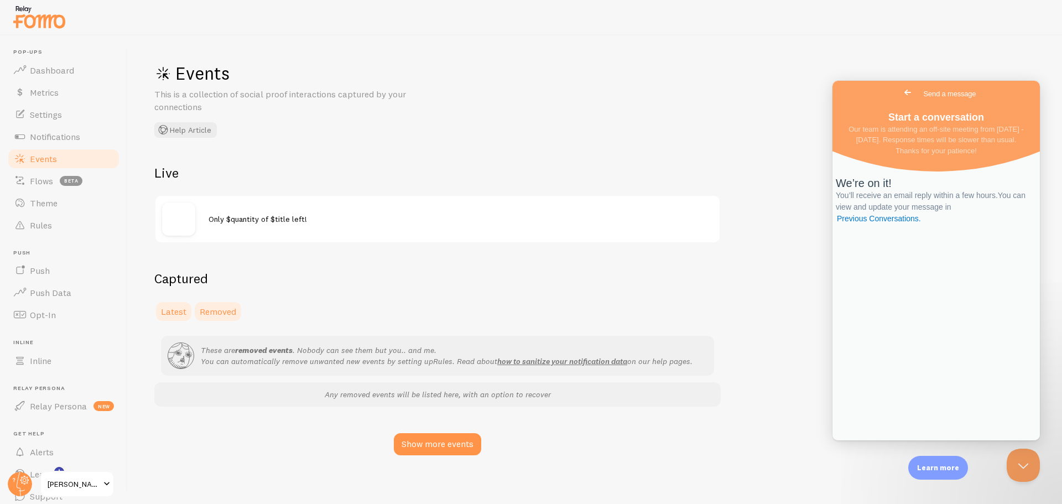
click at [168, 320] on link "Latest" at bounding box center [173, 311] width 39 height 22
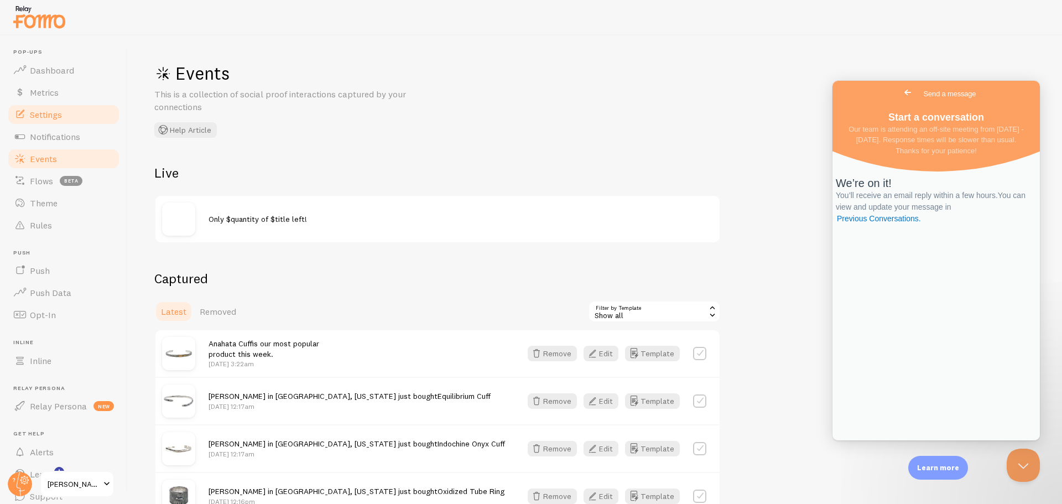
click at [59, 113] on span "Settings" at bounding box center [46, 114] width 32 height 11
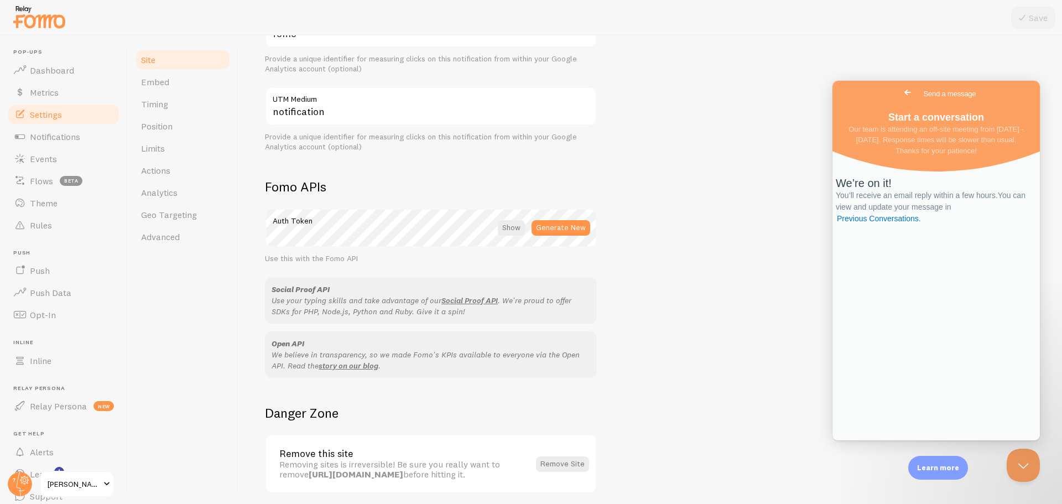
scroll to position [540, 0]
